Goal: Task Accomplishment & Management: Manage account settings

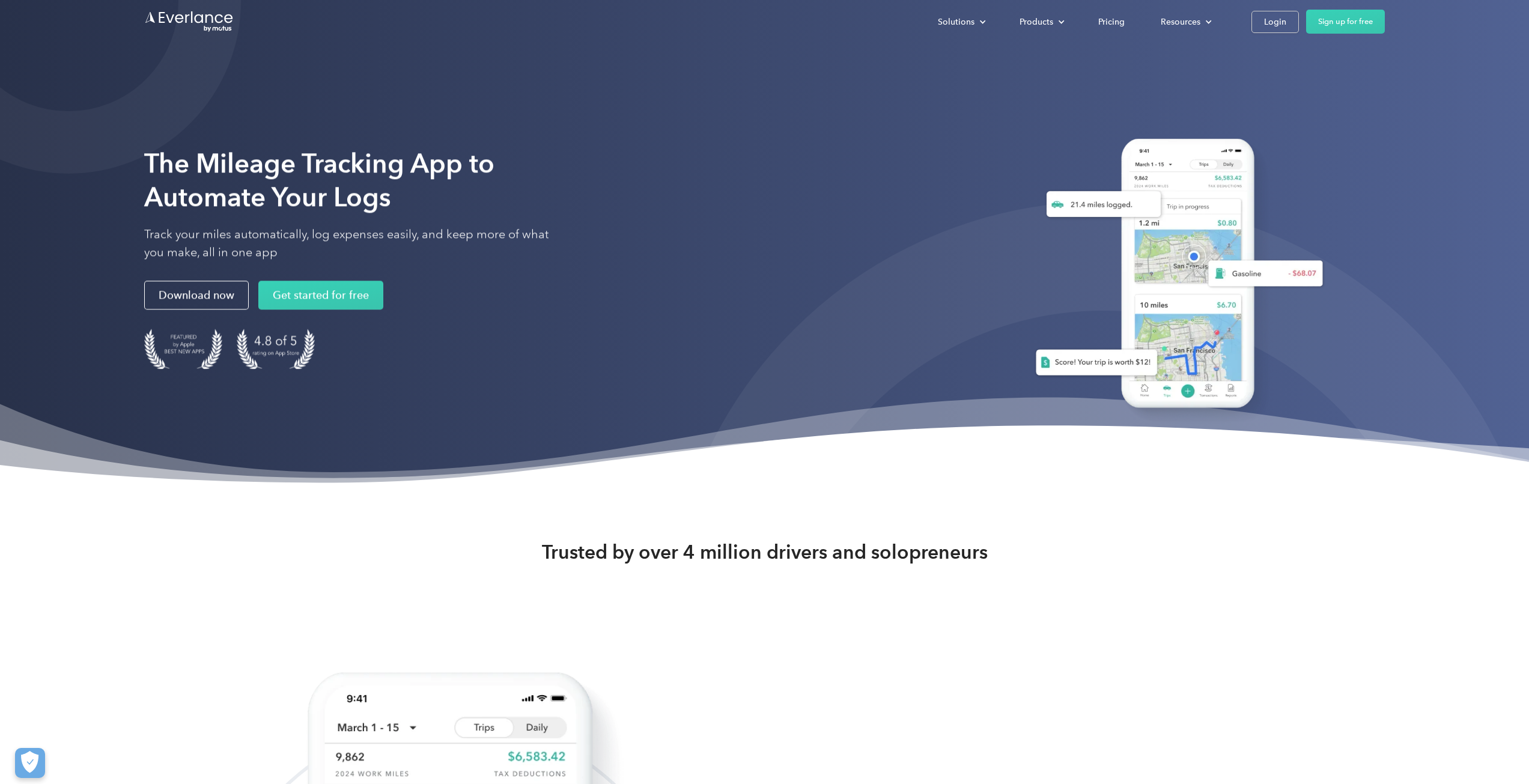
click at [1277, 36] on div "Solutions For companies Easy vehicle reimbursements For self-employed Maximize …" at bounding box center [764, 22] width 1241 height 43
click at [1276, 23] on div "Login" at bounding box center [1276, 22] width 22 height 15
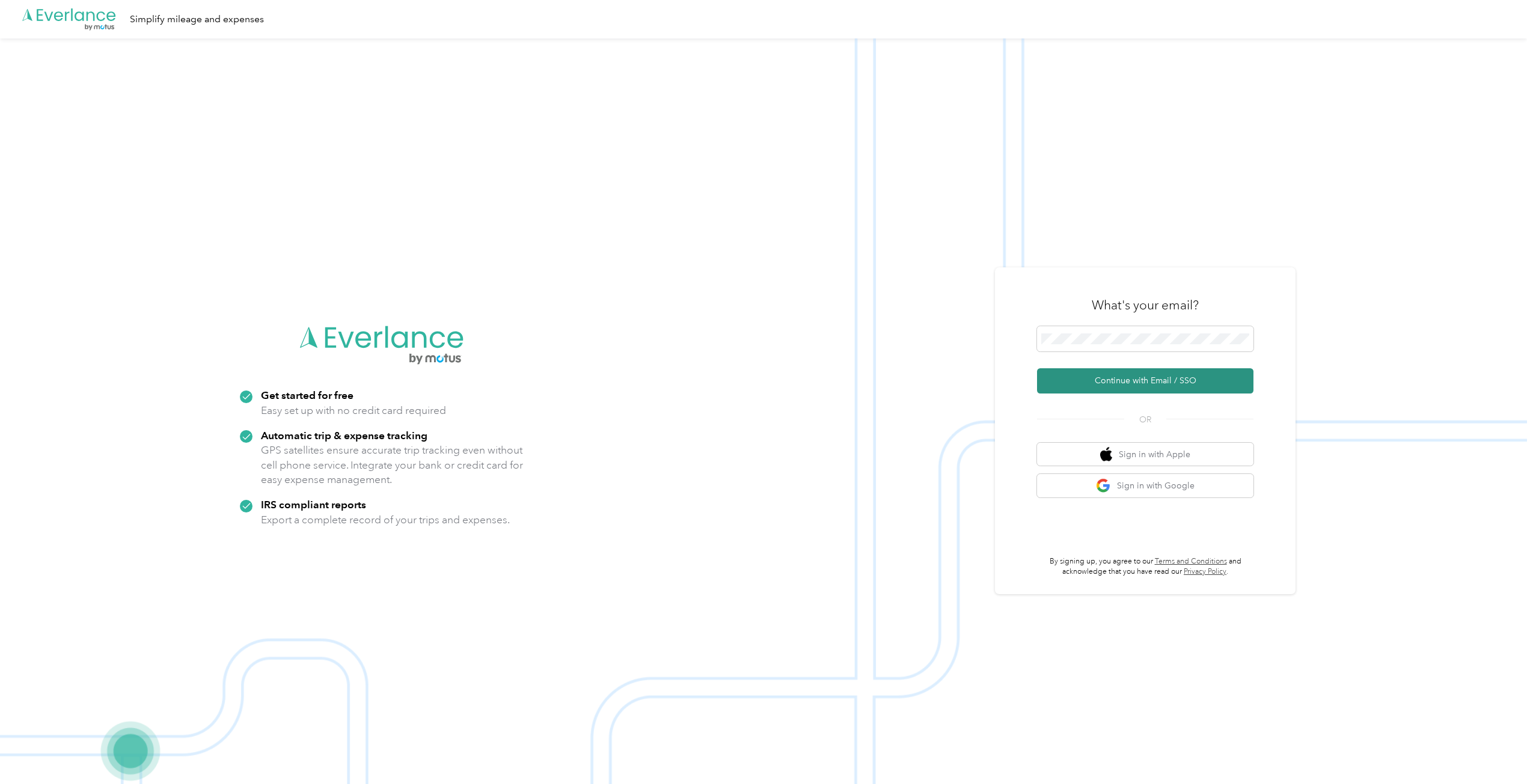
click at [1141, 384] on button "Continue with Email / SSO" at bounding box center [1145, 381] width 216 height 25
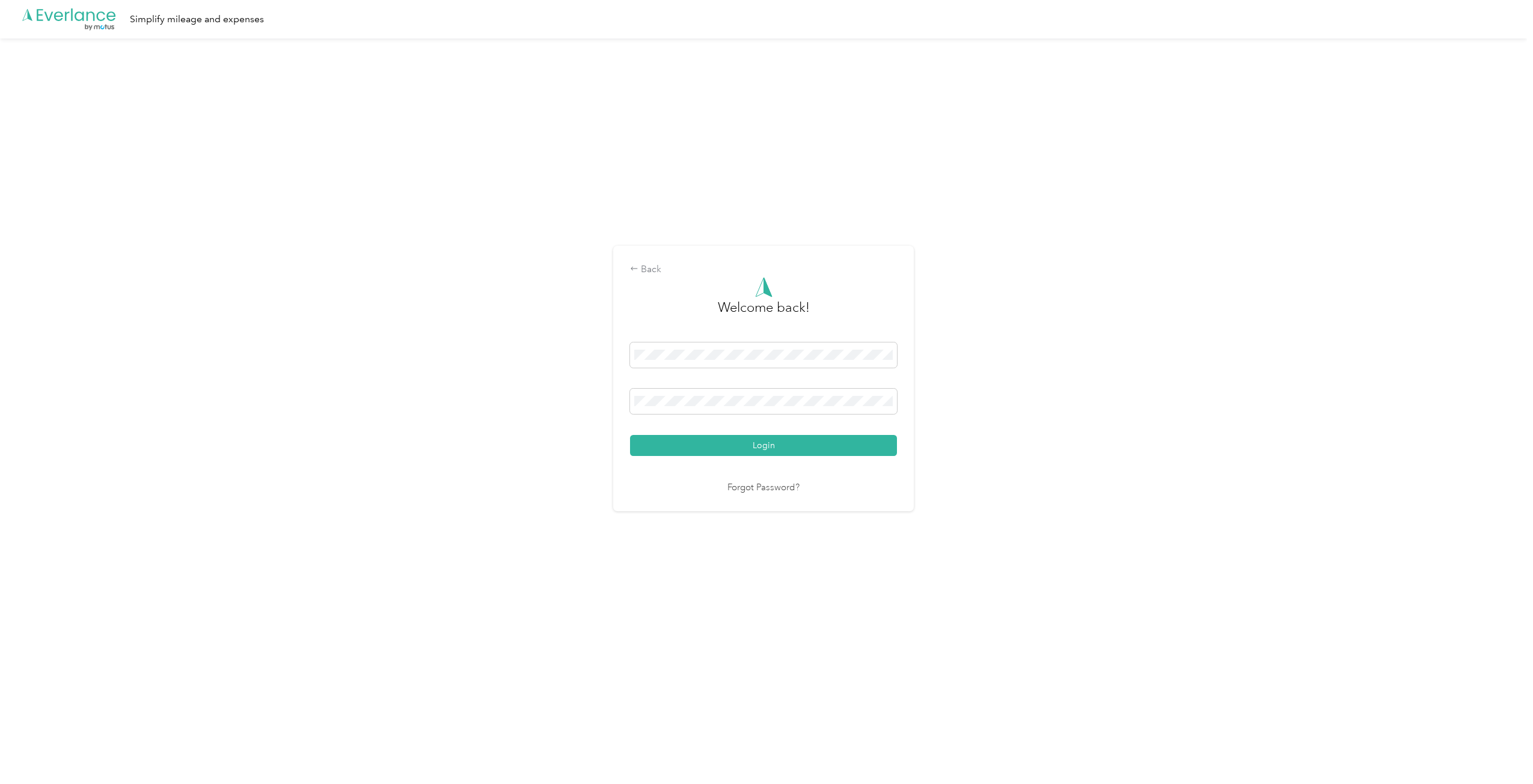
click at [720, 444] on button "Login" at bounding box center [763, 446] width 267 height 21
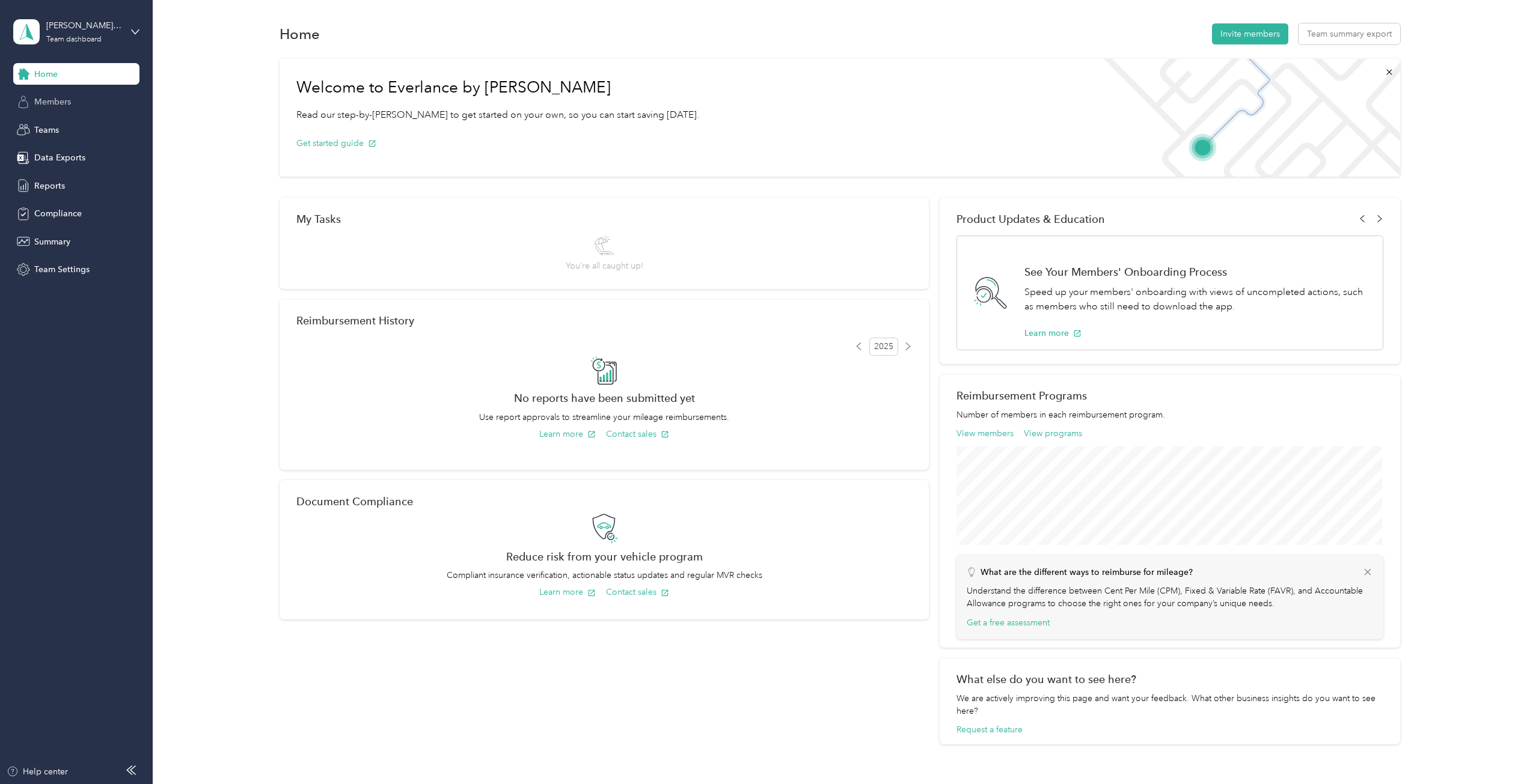
click at [63, 106] on span "Members" at bounding box center [52, 102] width 36 height 13
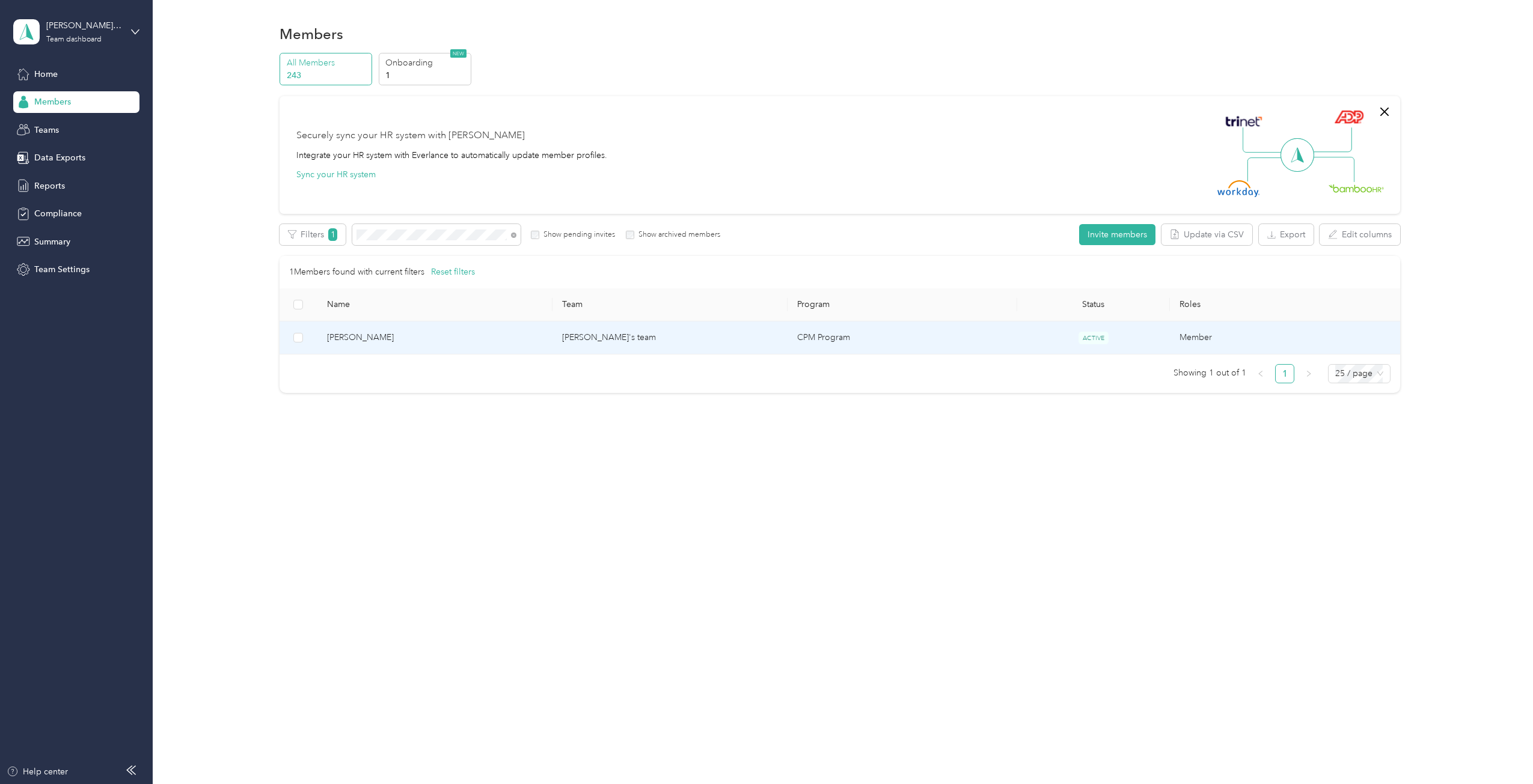
click at [409, 338] on span "Sulzberger Dan" at bounding box center [435, 337] width 216 height 13
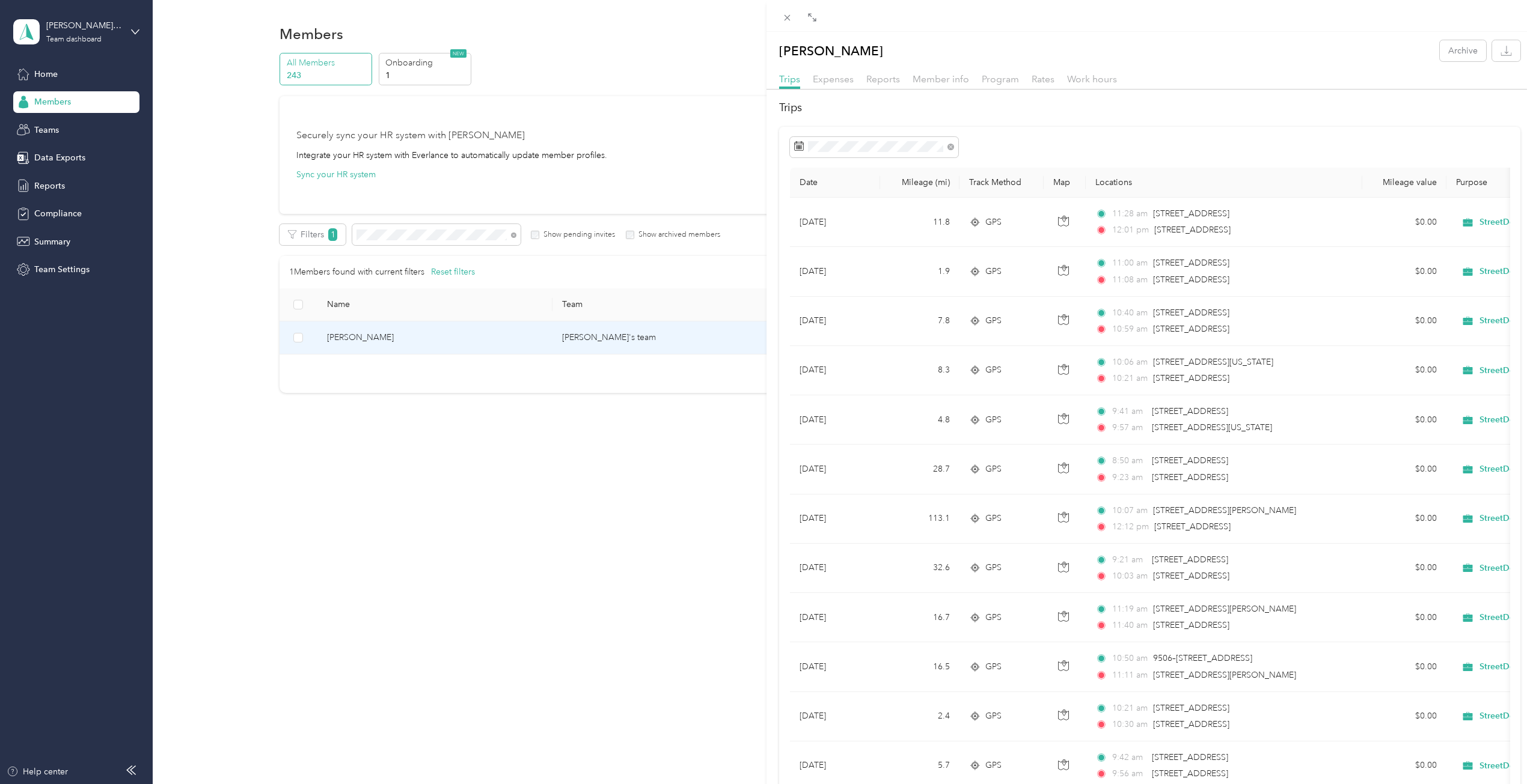
click at [716, 511] on div "Sulzberger Dan Archive Trips Expenses Reports Member info Program Rates Work ho…" at bounding box center [766, 392] width 1533 height 784
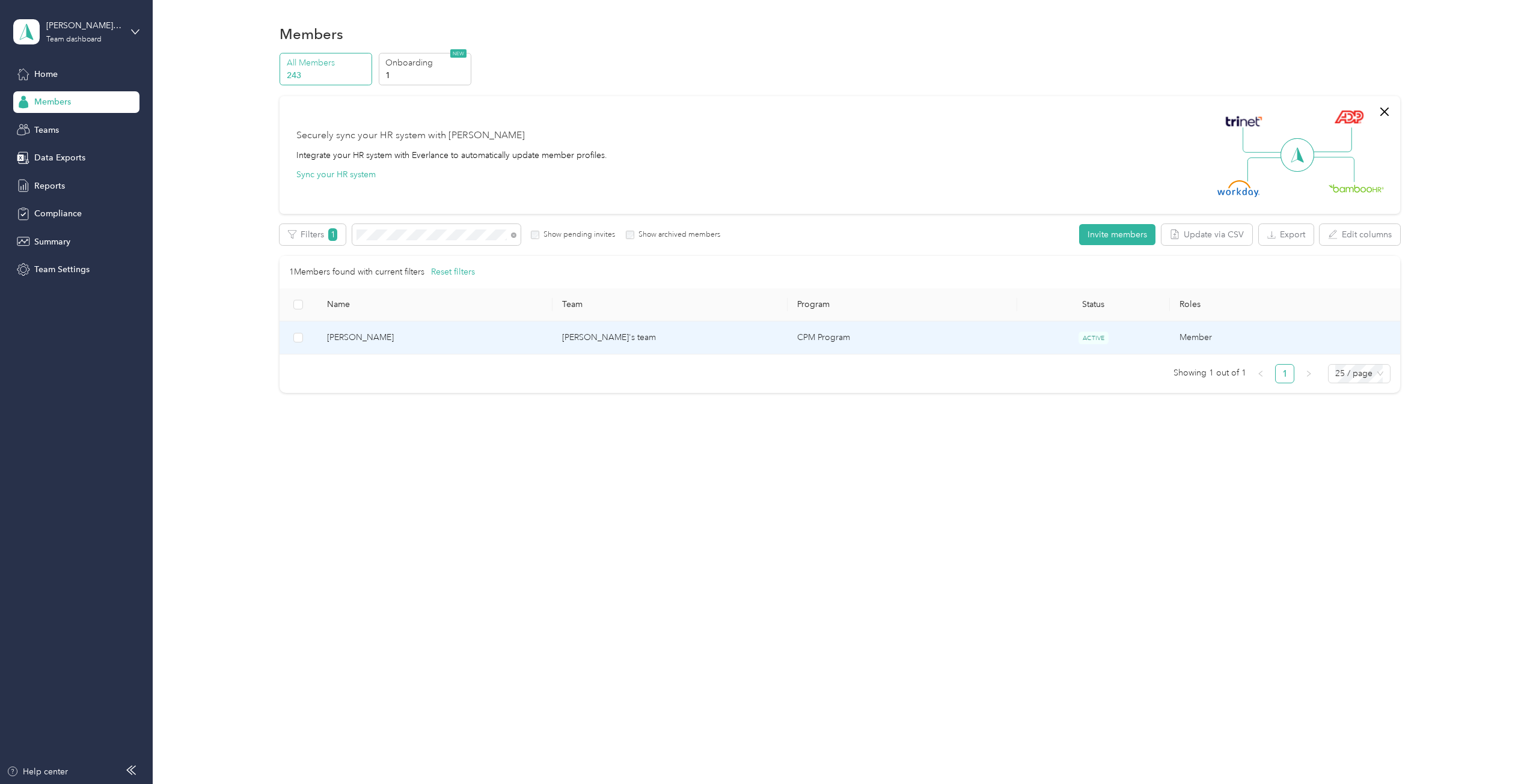
click at [475, 330] on td "Sulzberger Dan" at bounding box center [435, 338] width 235 height 33
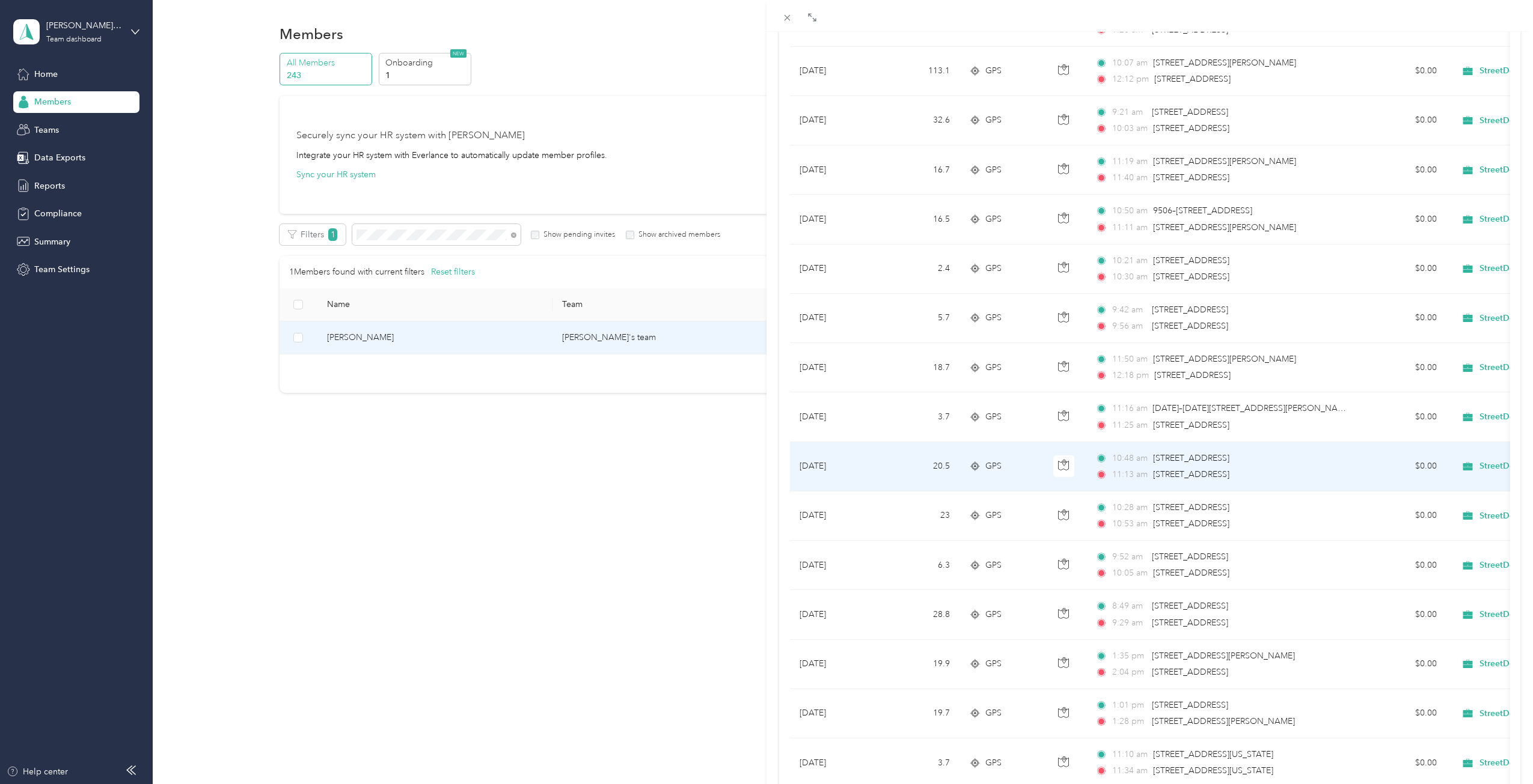
scroll to position [480, 0]
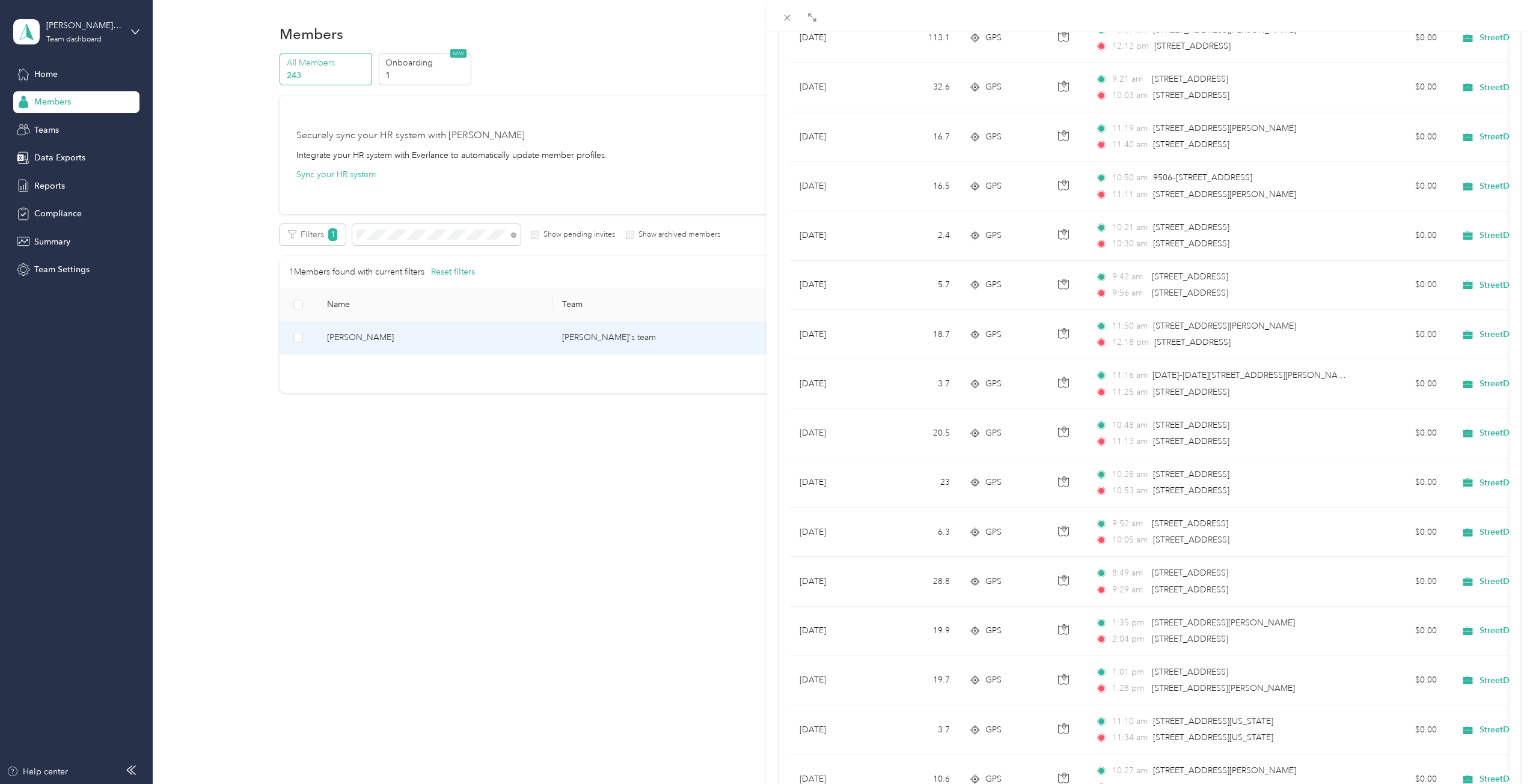
click at [712, 511] on div "Sulzberger Dan Archive Trips Expenses Reports Member info Program Rates Work ho…" at bounding box center [766, 392] width 1533 height 784
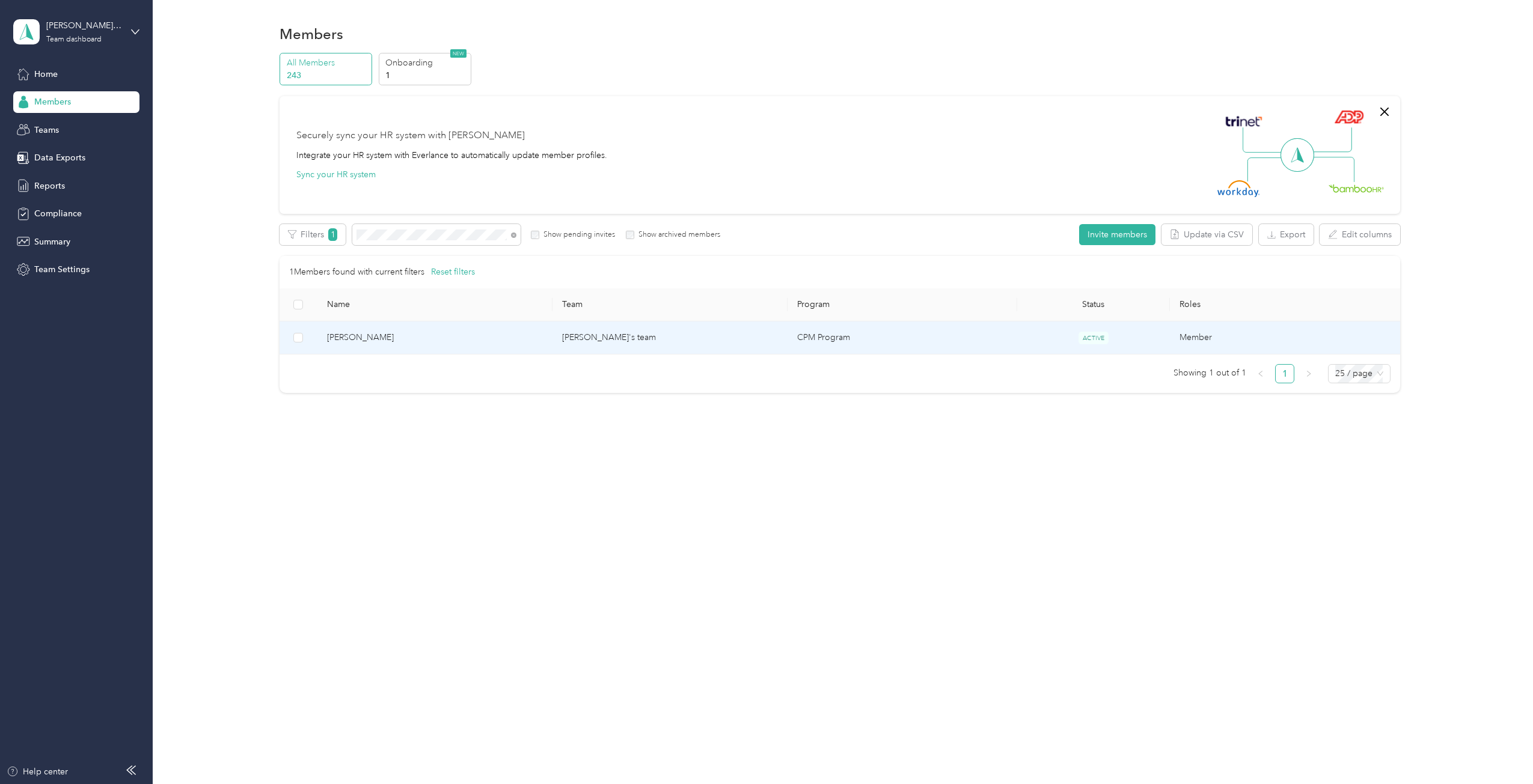
click at [865, 339] on td "CPM Program" at bounding box center [901, 338] width 229 height 33
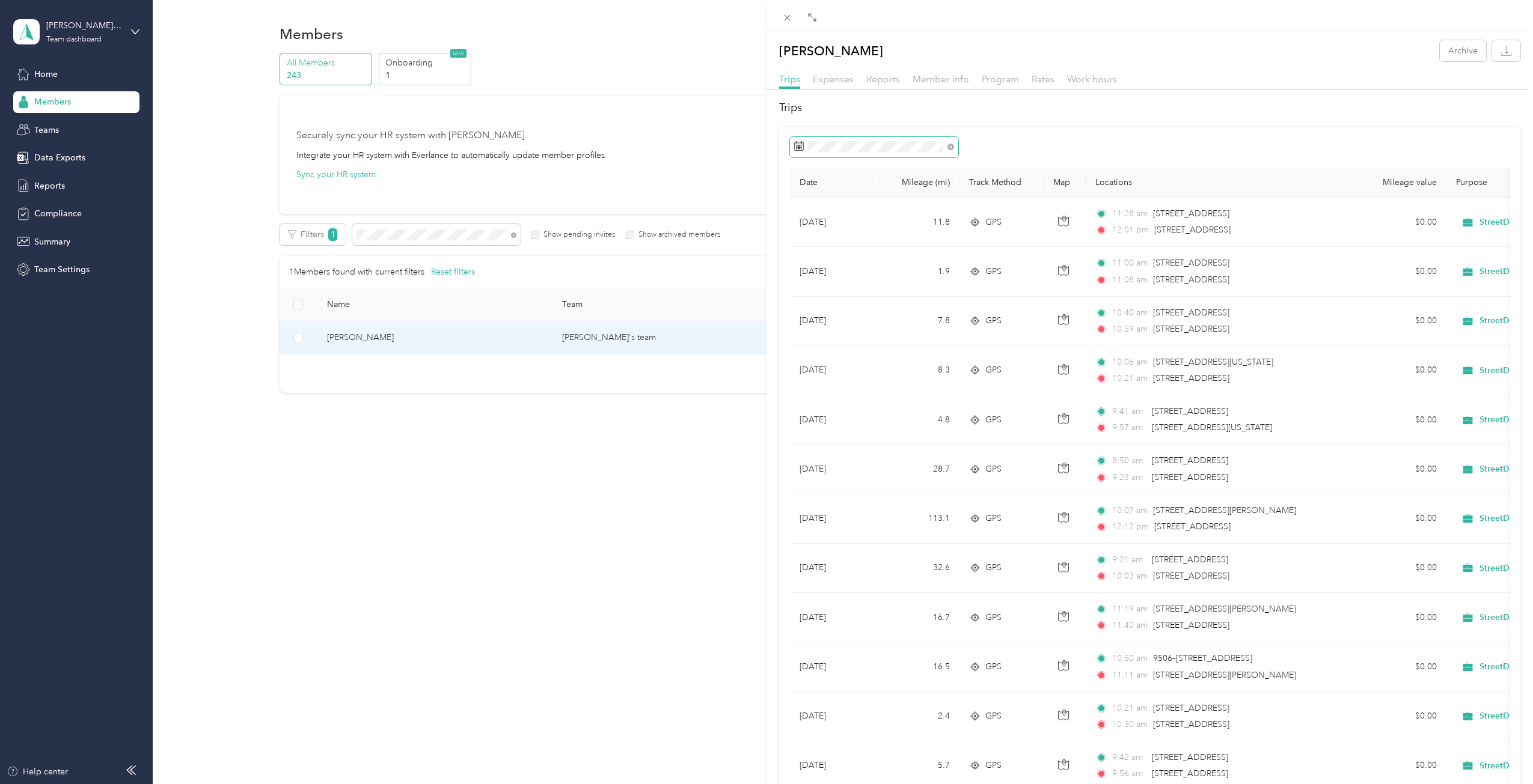
click at [884, 152] on span at bounding box center [874, 147] width 169 height 20
click at [821, 313] on div "22" at bounding box center [821, 314] width 15 height 15
click at [809, 338] on div "28" at bounding box center [806, 333] width 15 height 15
click at [839, 152] on span at bounding box center [874, 147] width 169 height 20
click at [957, 313] on button "This year" at bounding box center [959, 312] width 73 height 21
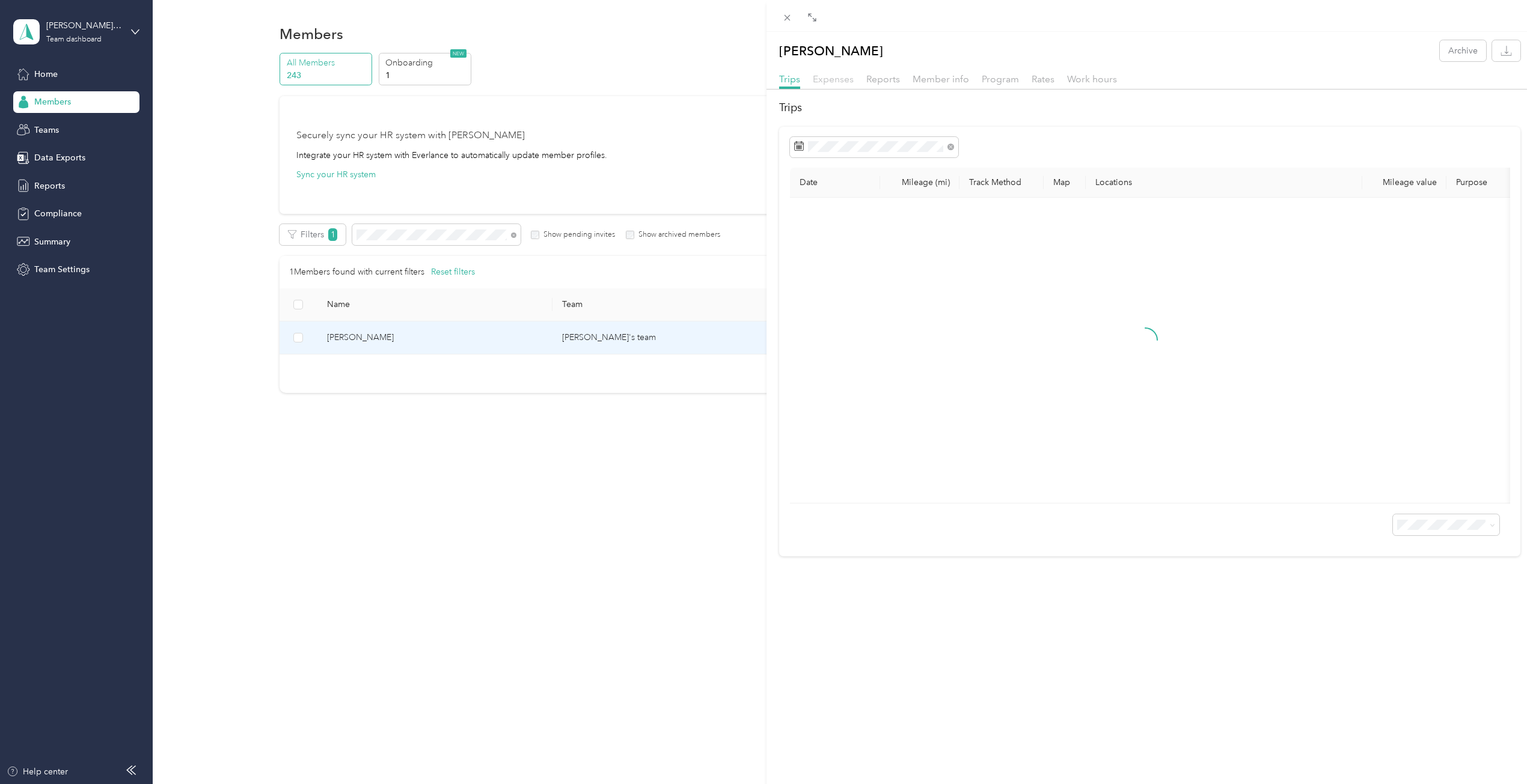
click at [832, 83] on span "Expenses" at bounding box center [833, 79] width 41 height 11
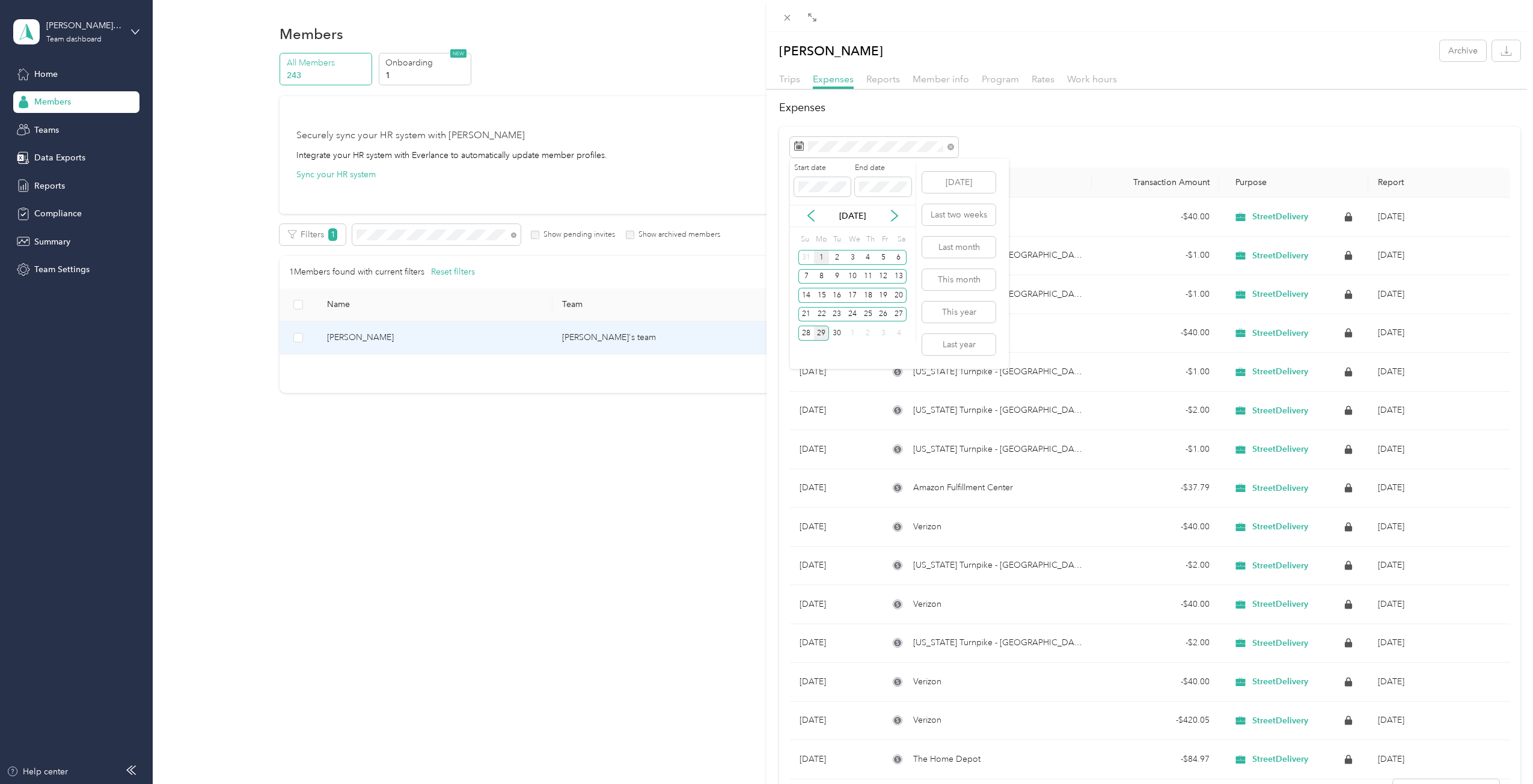
click at [820, 258] on div "1" at bounding box center [821, 257] width 15 height 15
click at [835, 336] on div "30" at bounding box center [837, 333] width 15 height 15
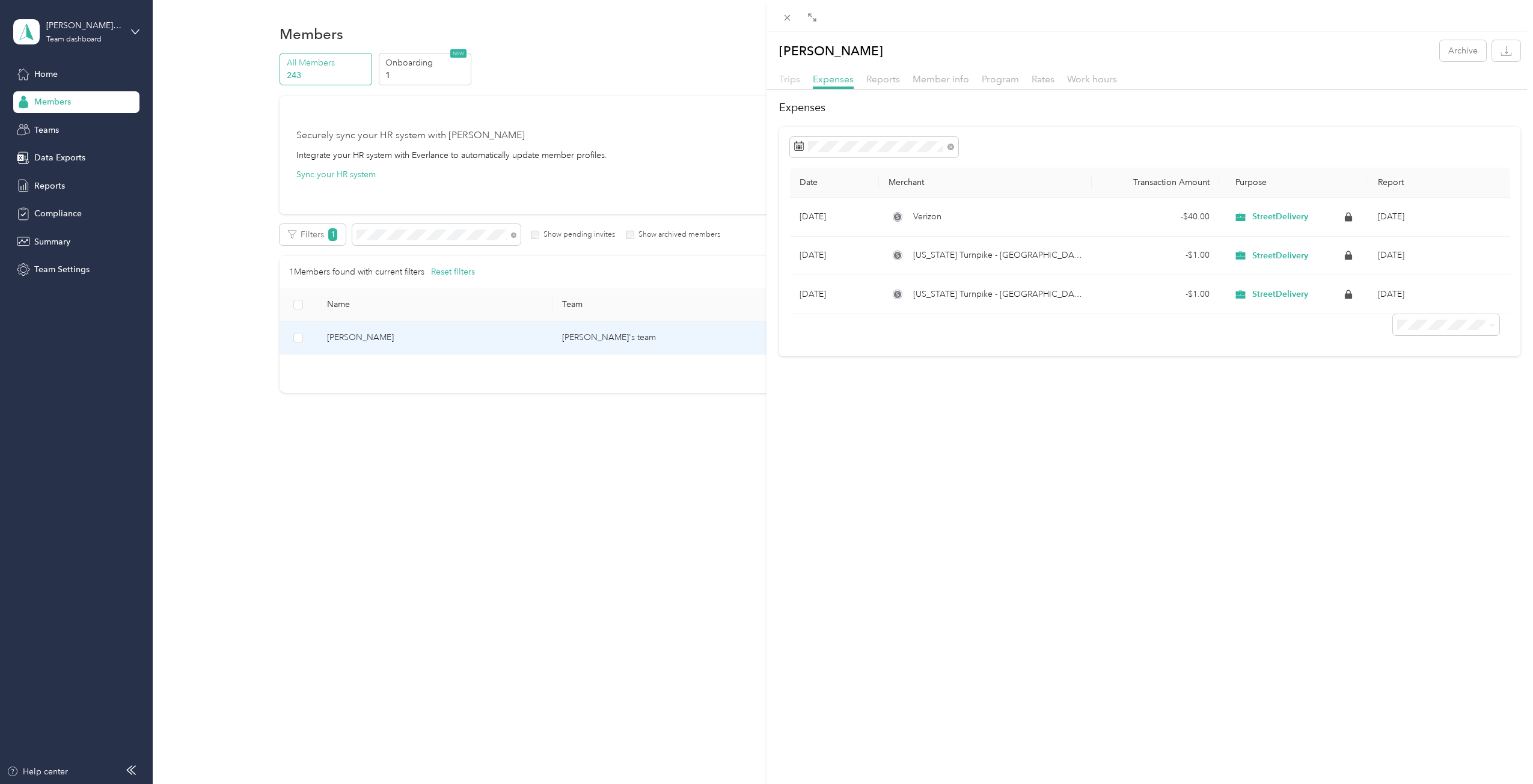
click at [797, 83] on span "Trips" at bounding box center [789, 79] width 21 height 11
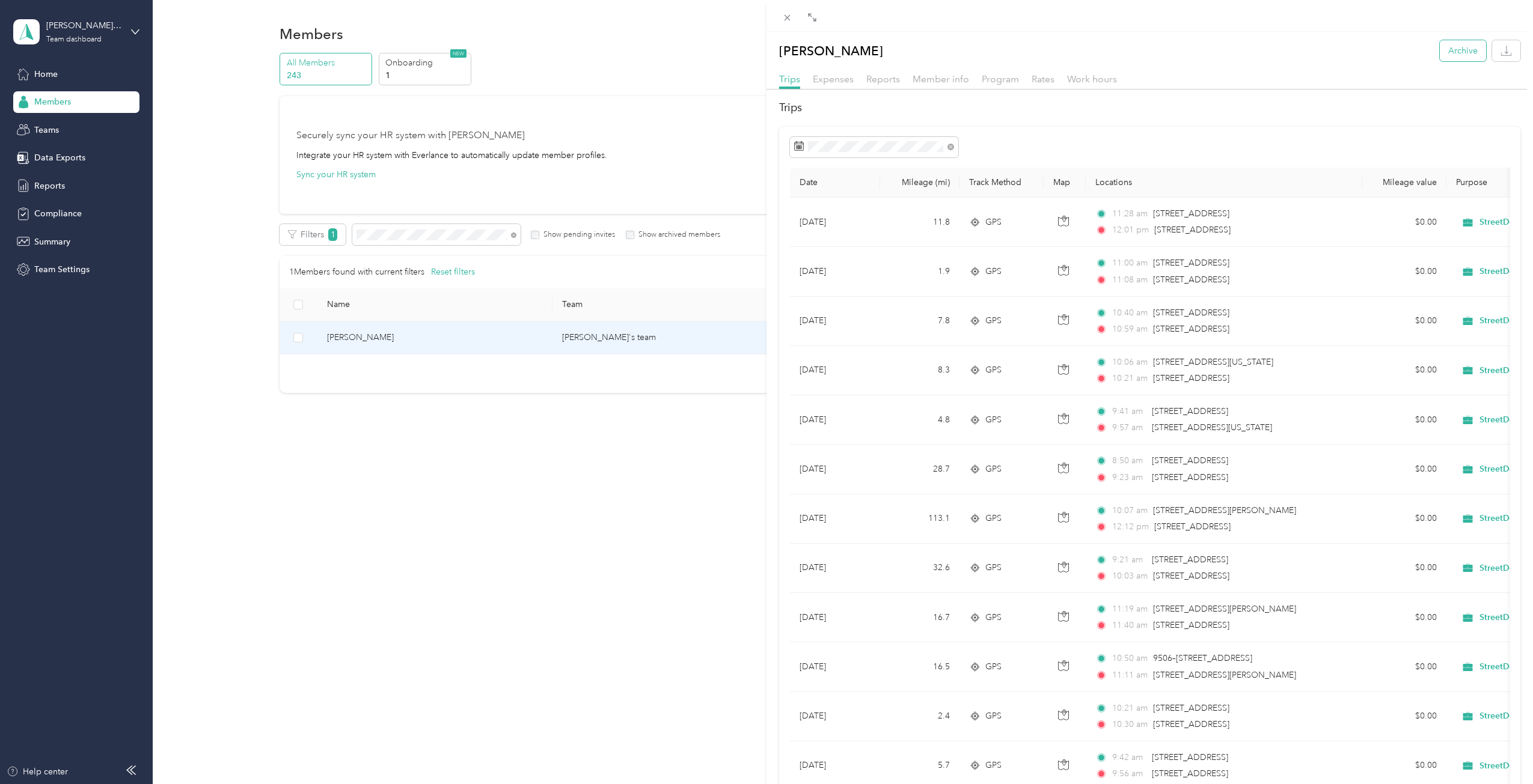
click at [1450, 50] on button "Archive" at bounding box center [1463, 51] width 46 height 21
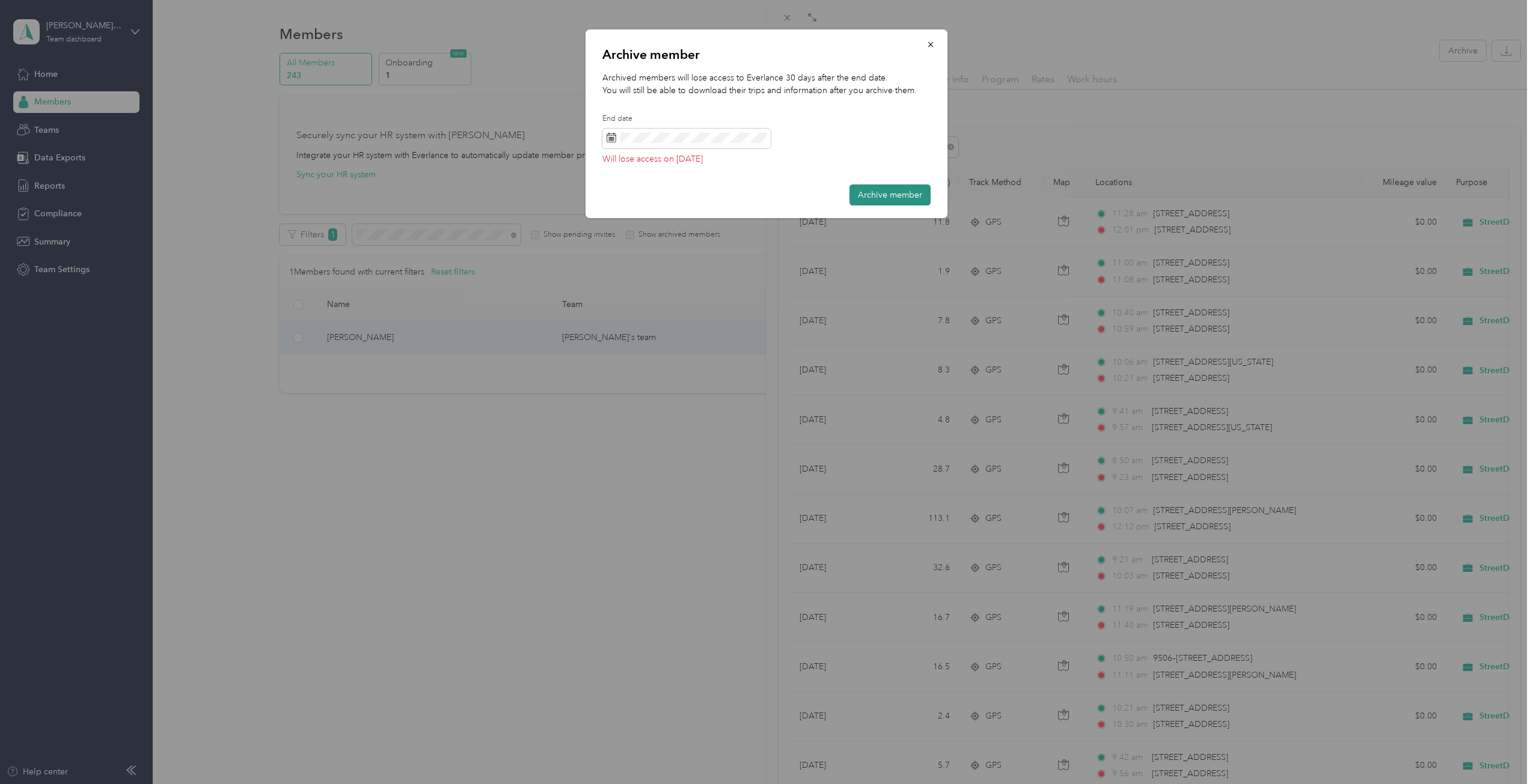
click at [873, 190] on button "Archive member" at bounding box center [890, 195] width 81 height 21
